Goal: Task Accomplishment & Management: Manage account settings

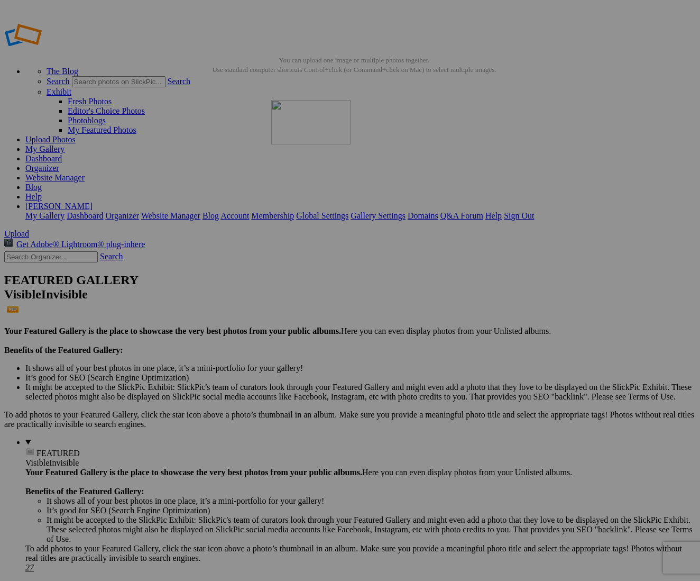
drag, startPoint x: 187, startPoint y: 297, endPoint x: 430, endPoint y: 167, distance: 276.6
click at [94, 437] on details "FEATURED Visible Invisible Your Featured Gallery is the place to showcase the v…" at bounding box center [360, 504] width 671 height 135
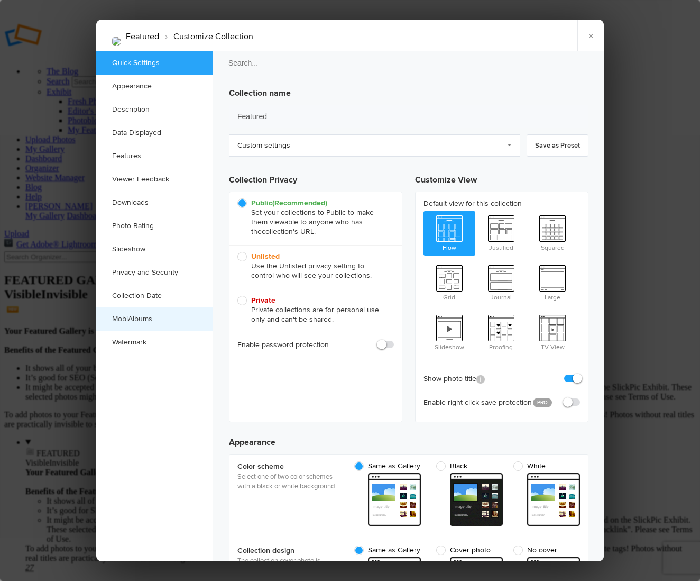
click at [142, 316] on link "MobiAlbums" at bounding box center [154, 318] width 116 height 23
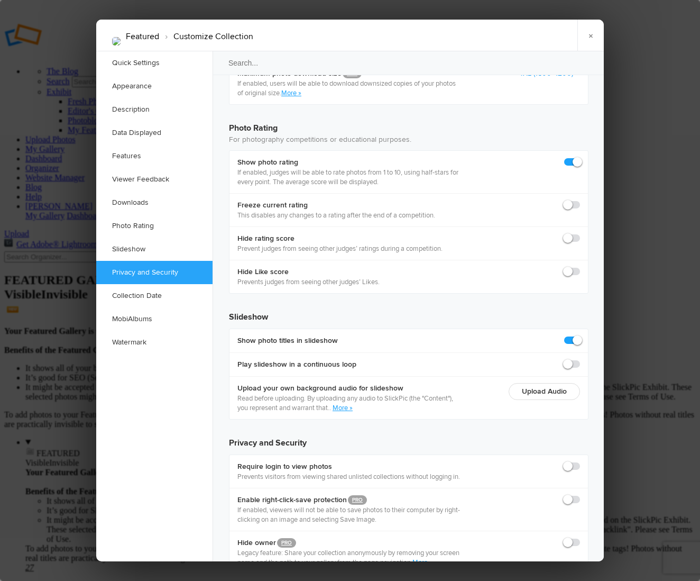
scroll to position [2277, 0]
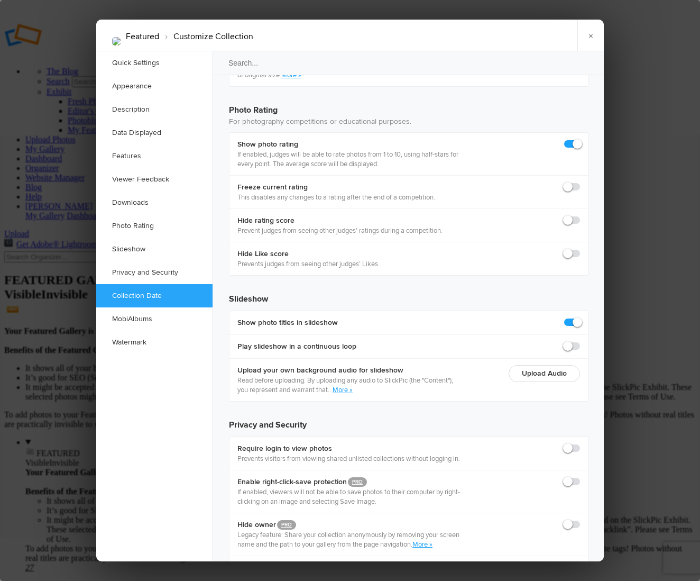
checkbox input "true"
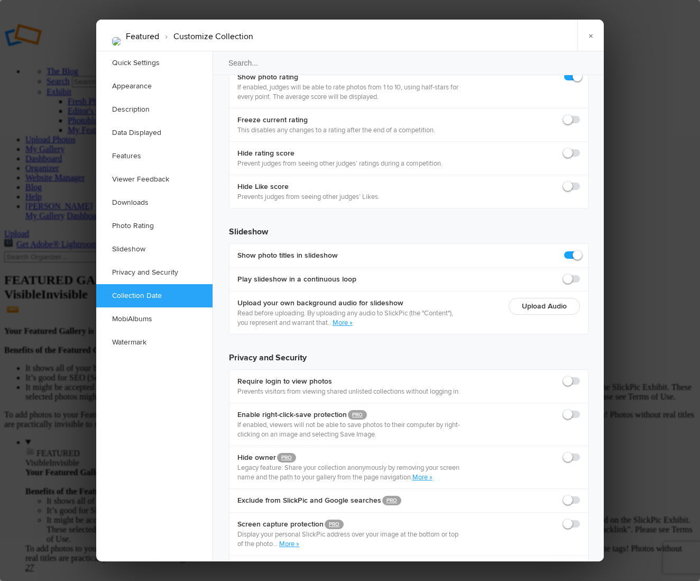
scroll to position [2345, 0]
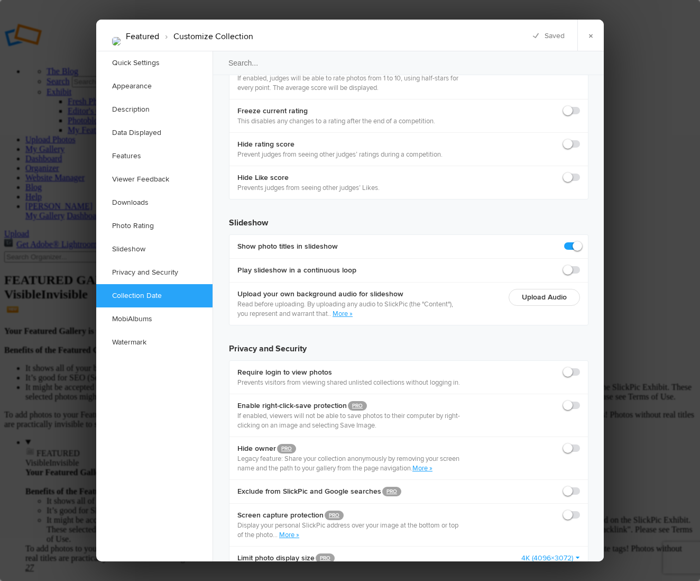
scroll to position [2354, 0]
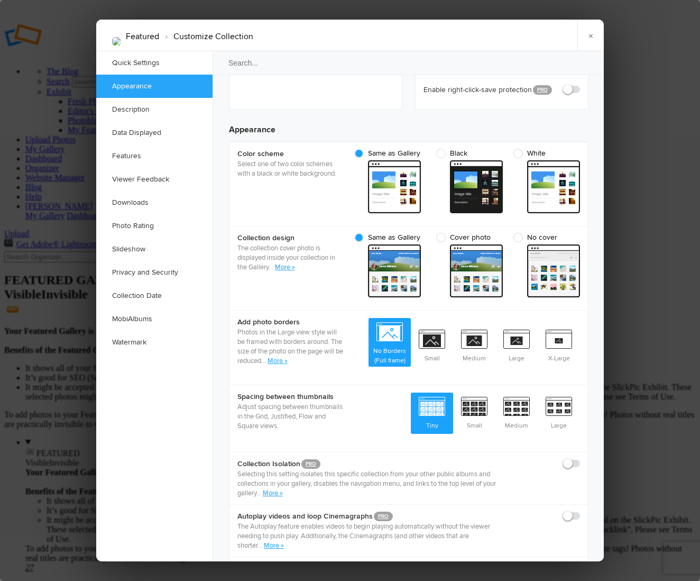
scroll to position [391, 0]
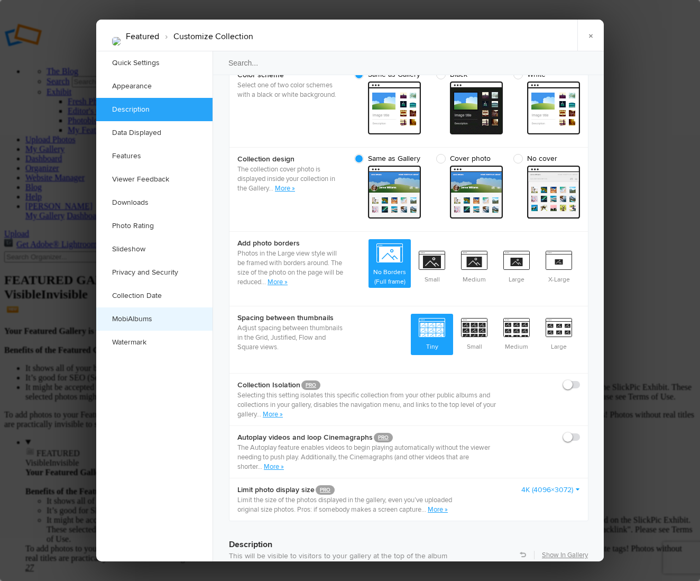
click at [140, 320] on link "MobiAlbums" at bounding box center [154, 318] width 116 height 23
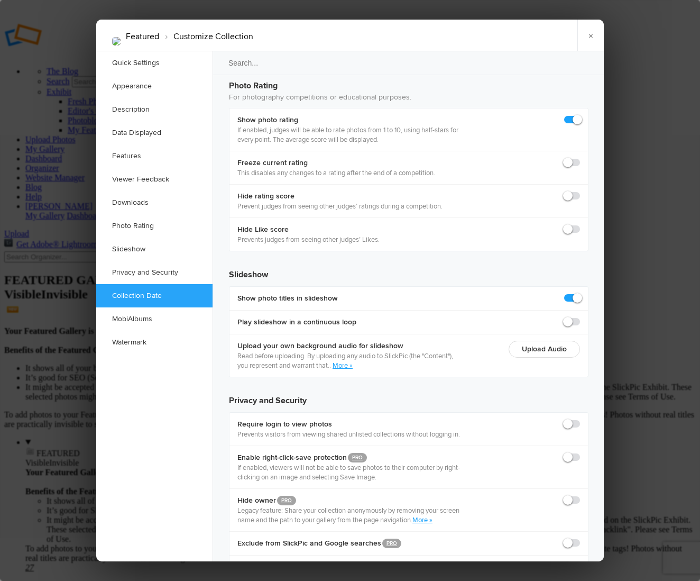
scroll to position [2301, 0]
click at [592, 35] on link "×" at bounding box center [591, 36] width 26 height 32
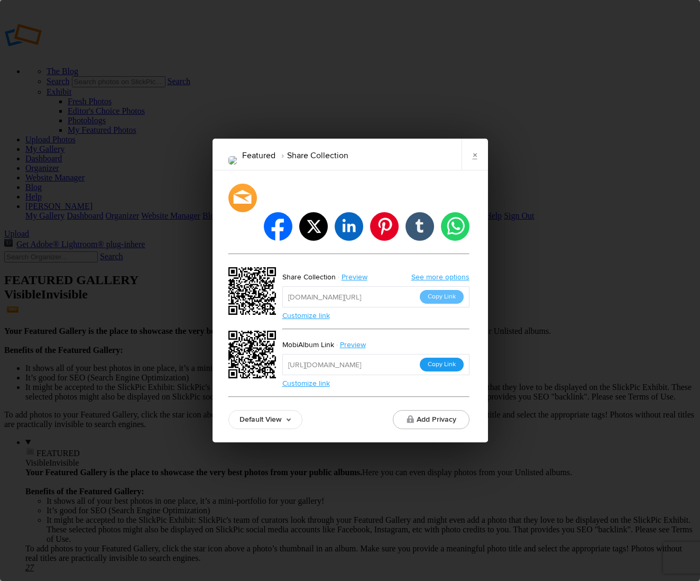
click at [448, 358] on button "Copy Link" at bounding box center [442, 365] width 44 height 14
click at [478, 170] on link "×" at bounding box center [475, 155] width 26 height 32
